Goal: Find specific page/section: Find specific page/section

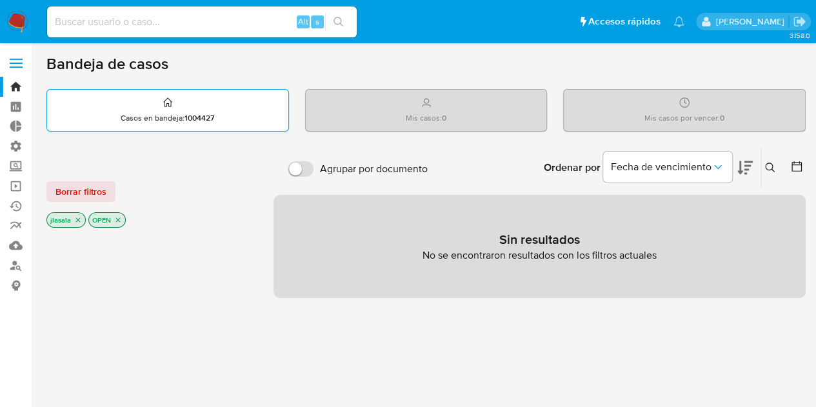
click at [209, 106] on div "Casos en bandeja : 1004427" at bounding box center [167, 110] width 241 height 41
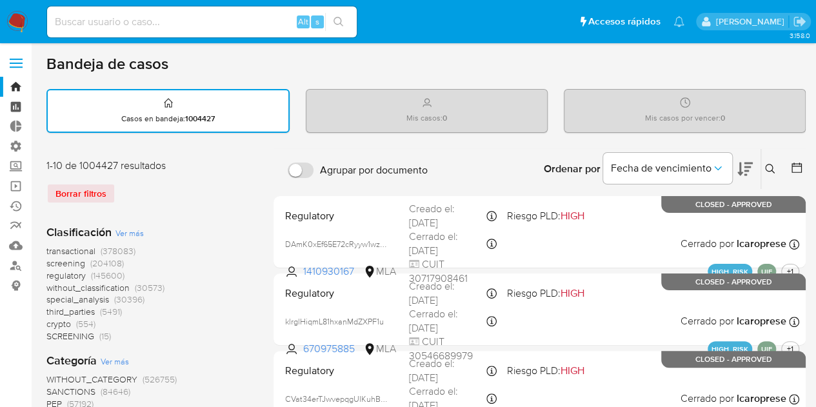
click at [15, 108] on link "Tablero" at bounding box center [77, 107] width 154 height 20
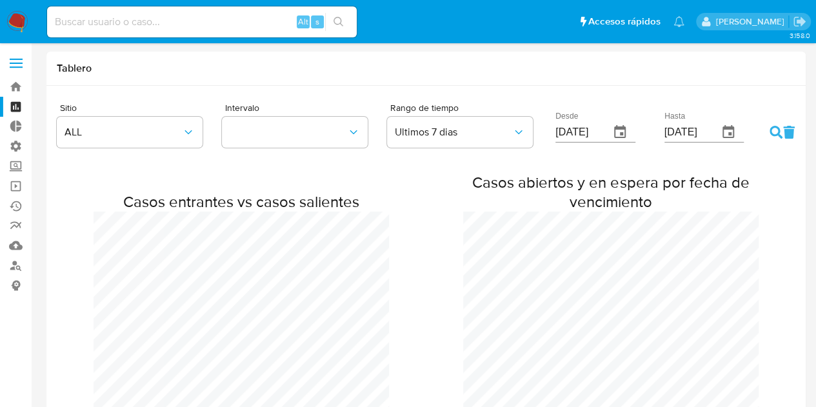
click at [507, 19] on ul "Pausado Ver notificaciones Alt s Accesos rápidos Presiona las siguientes teclas…" at bounding box center [366, 21] width 651 height 32
click at [15, 87] on link "Bandeja" at bounding box center [77, 87] width 154 height 20
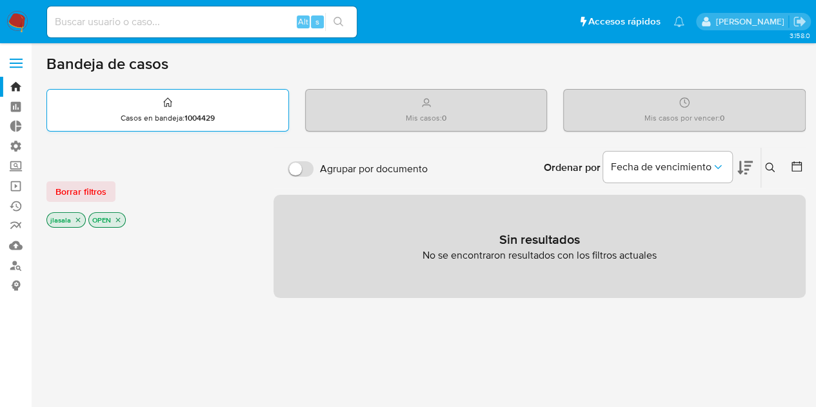
click at [223, 115] on div "Casos en bandeja : 1004429" at bounding box center [167, 110] width 241 height 41
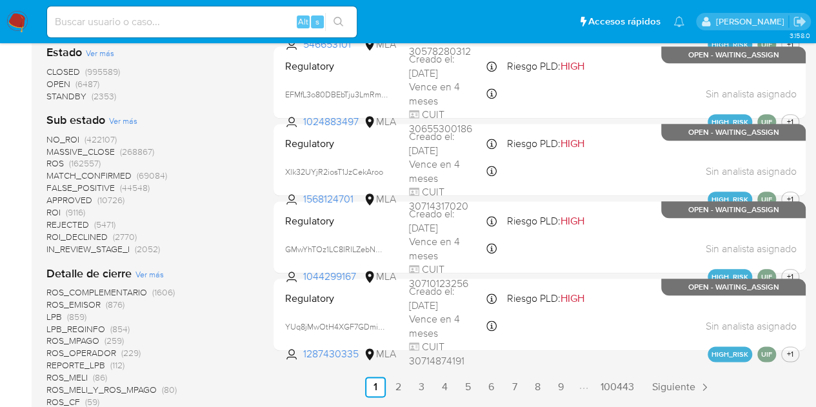
scroll to position [839, 0]
